Goal: Task Accomplishment & Management: Manage account settings

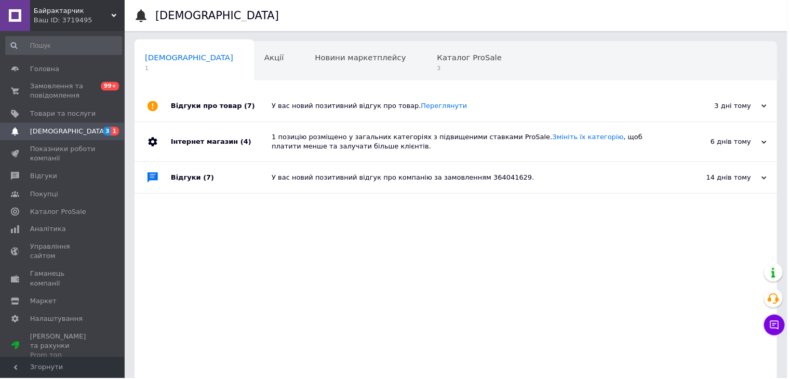
click at [67, 97] on span "Замовлення та повідомлення" at bounding box center [63, 91] width 66 height 19
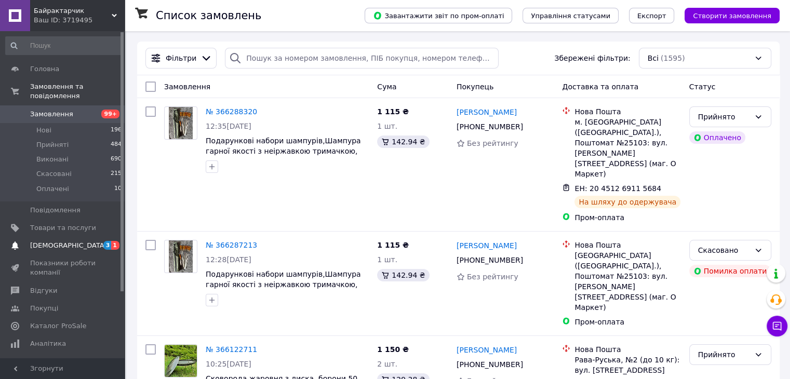
click at [52, 241] on span "[DEMOGRAPHIC_DATA]" at bounding box center [68, 245] width 77 height 9
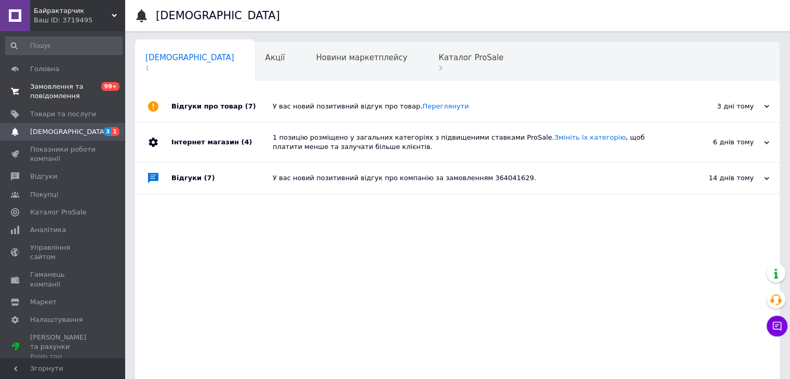
click at [53, 100] on span "Замовлення та повідомлення" at bounding box center [63, 91] width 66 height 19
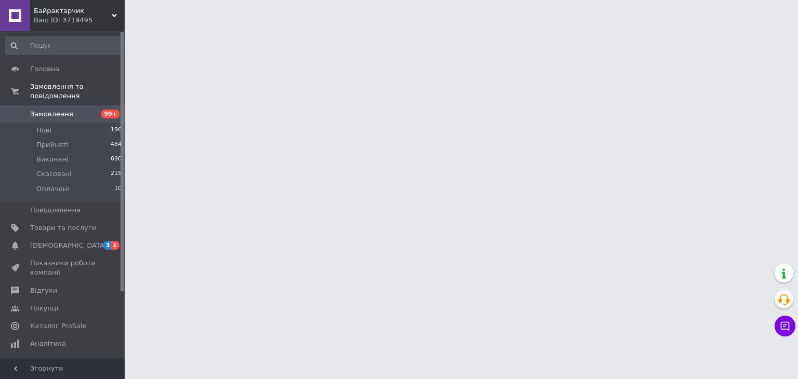
click at [100, 12] on span "Байрактарчик" at bounding box center [73, 10] width 78 height 9
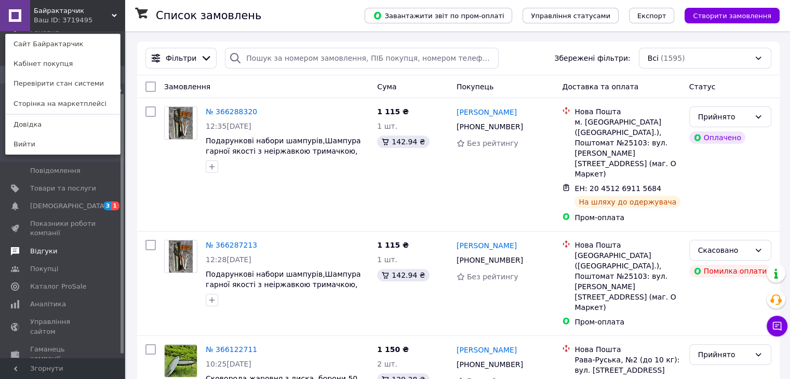
scroll to position [83, 0]
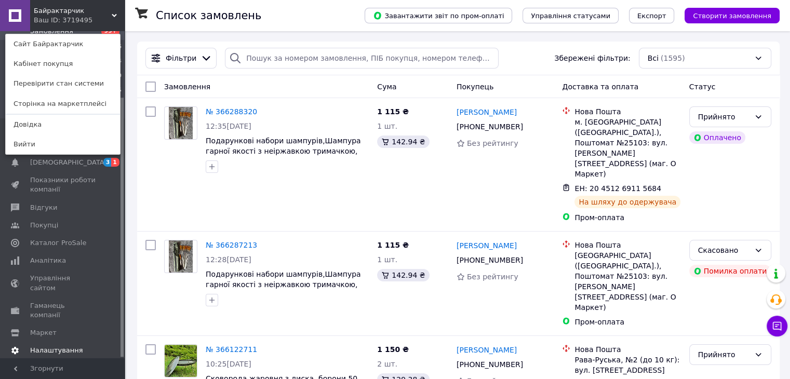
click at [60, 346] on span "Налаштування" at bounding box center [56, 350] width 53 height 9
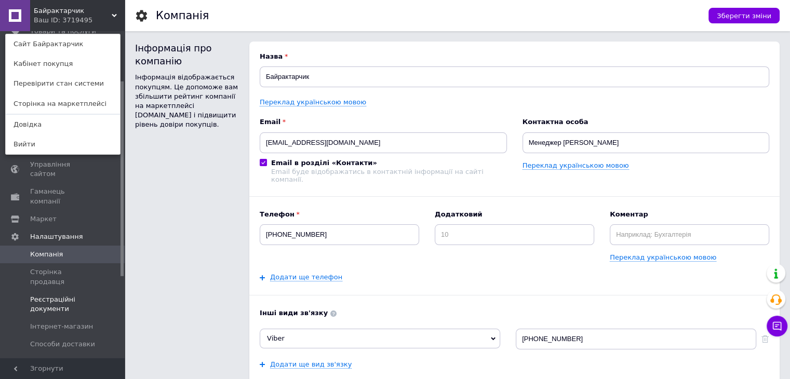
click at [108, 295] on span at bounding box center [110, 304] width 29 height 19
